Goal: Navigation & Orientation: Find specific page/section

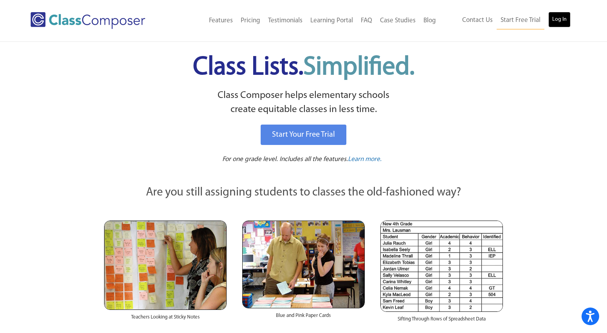
click at [561, 21] on link "Log In" at bounding box center [560, 20] width 22 height 16
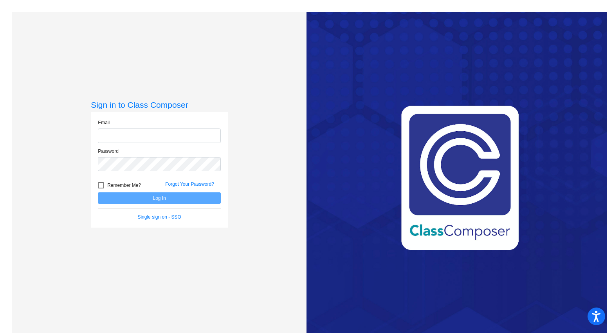
type input "[EMAIL_ADDRESS][DOMAIN_NAME]"
click at [100, 186] on div at bounding box center [101, 185] width 6 height 6
click at [101, 188] on input "Remember Me?" at bounding box center [101, 188] width 0 height 0
checkbox input "true"
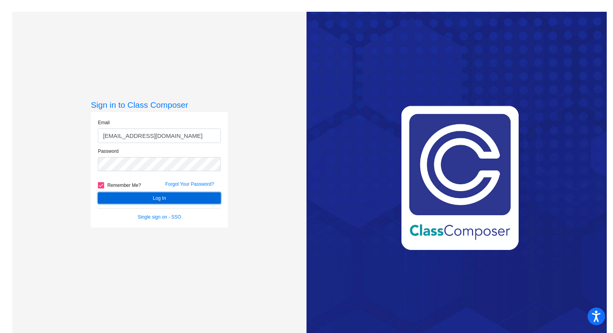
click at [145, 195] on button "Log In" at bounding box center [159, 197] width 123 height 11
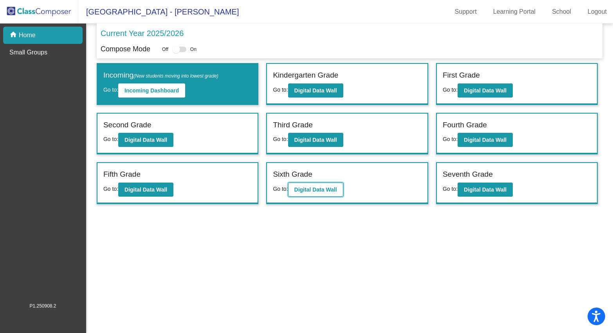
click at [323, 190] on b "Digital Data Wall" at bounding box center [315, 189] width 43 height 6
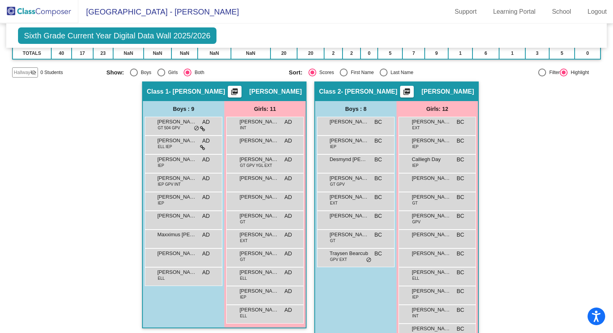
scroll to position [117, 0]
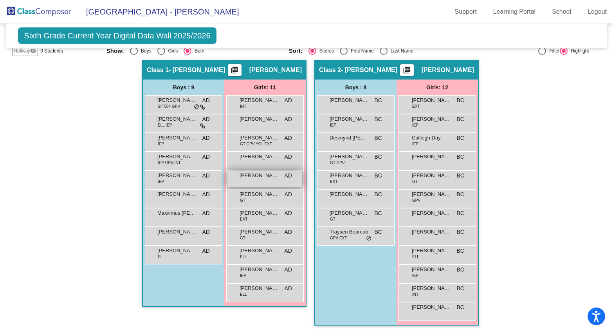
click at [258, 175] on span "[PERSON_NAME]" at bounding box center [259, 176] width 39 height 8
